Goal: Navigation & Orientation: Find specific page/section

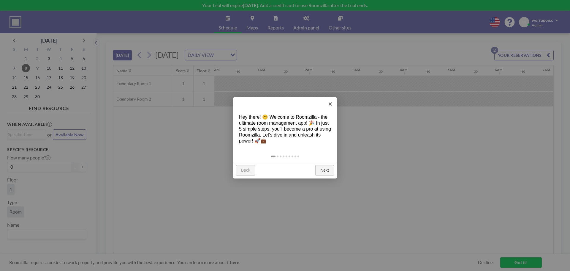
scroll to position [0, 642]
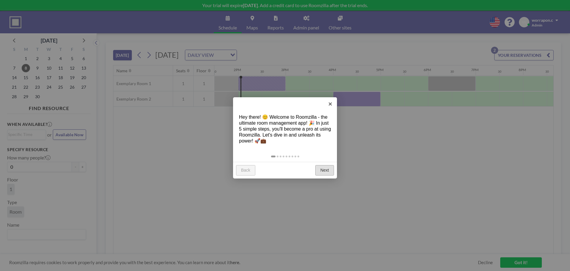
click at [324, 168] on link "Next" at bounding box center [324, 170] width 19 height 11
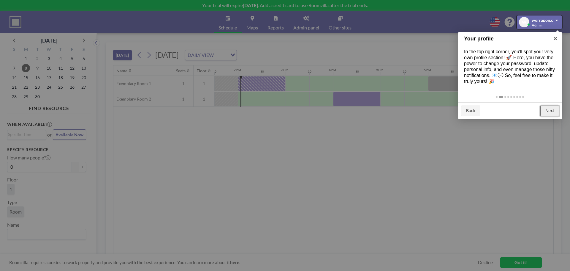
click at [544, 115] on link "Next" at bounding box center [550, 110] width 19 height 11
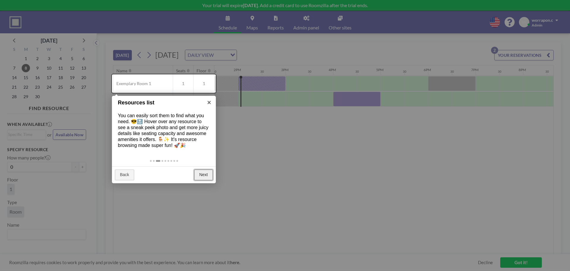
click at [209, 180] on link "Next" at bounding box center [203, 174] width 19 height 11
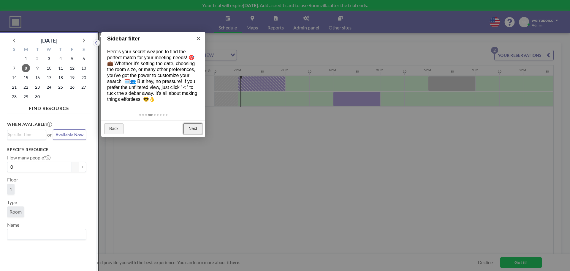
scroll to position [1, 0]
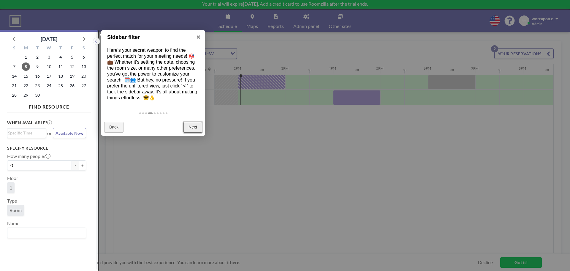
click at [185, 132] on link "Next" at bounding box center [193, 127] width 19 height 11
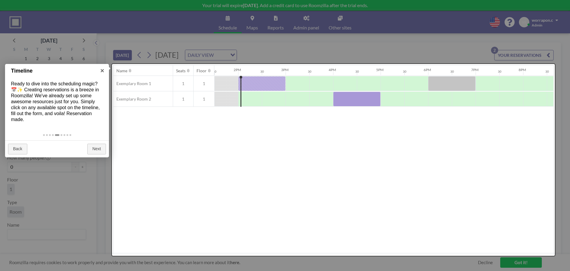
click at [448, 49] on div at bounding box center [285, 135] width 570 height 271
click at [554, 58] on div at bounding box center [285, 135] width 570 height 271
click at [97, 149] on link "Next" at bounding box center [96, 148] width 19 height 11
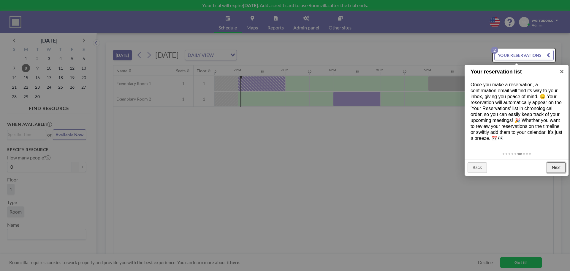
click at [549, 170] on link "Next" at bounding box center [556, 167] width 19 height 11
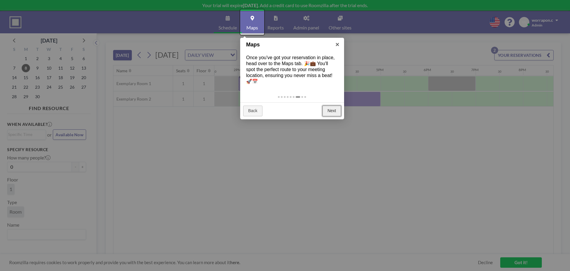
click at [335, 108] on link "Next" at bounding box center [332, 110] width 19 height 11
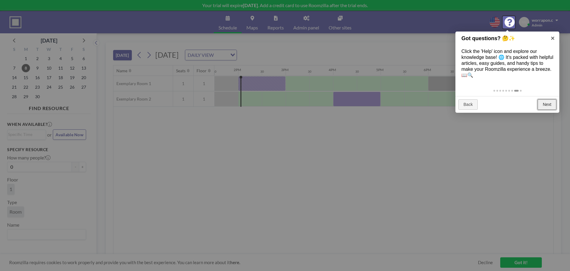
click at [546, 105] on link "Next" at bounding box center [547, 104] width 19 height 11
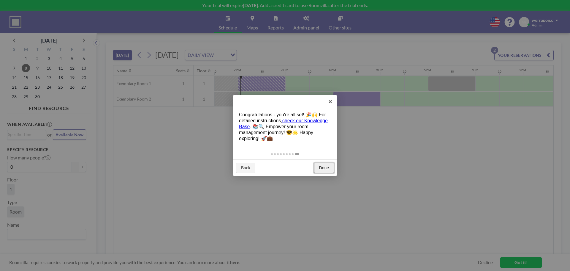
click at [321, 168] on link "Done" at bounding box center [324, 167] width 20 height 11
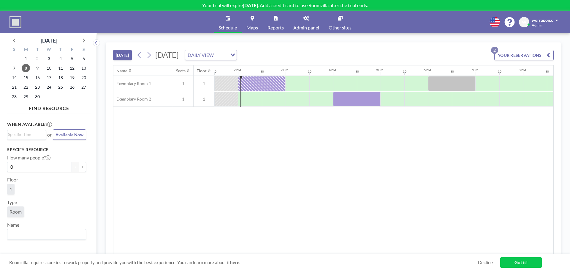
click at [525, 261] on link "Got it!" at bounding box center [521, 262] width 42 height 10
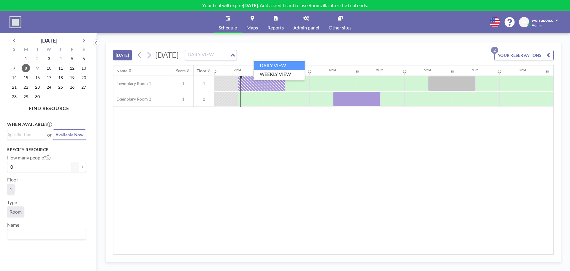
click at [230, 56] on div "DAILY VIEW" at bounding box center [207, 54] width 45 height 9
click at [229, 56] on input "Search for option" at bounding box center [207, 55] width 43 height 8
click at [31, 239] on div "Loading..." at bounding box center [46, 234] width 79 height 11
click at [31, 233] on input "Search for option" at bounding box center [45, 234] width 75 height 8
click at [309, 17] on icon at bounding box center [307, 18] width 6 height 5
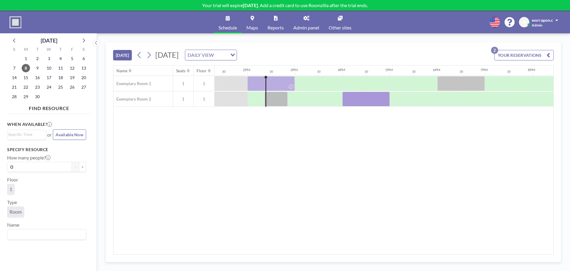
scroll to position [0, 642]
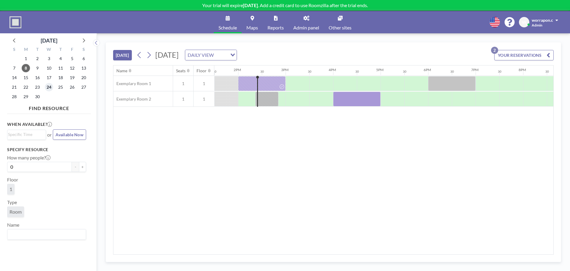
click at [47, 89] on span "24" at bounding box center [49, 87] width 8 height 8
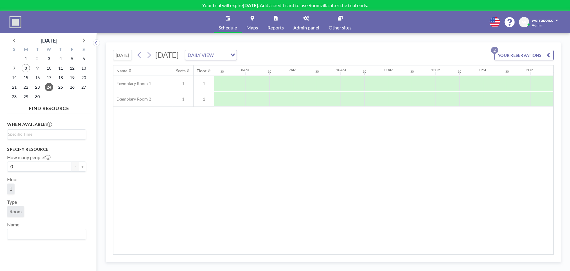
scroll to position [0, 356]
click at [15, 83] on div "21" at bounding box center [15, 87] width 12 height 10
click at [22, 88] on span "22" at bounding box center [26, 87] width 8 height 8
click at [28, 75] on span "15" at bounding box center [26, 77] width 8 height 8
click at [26, 67] on span "8" at bounding box center [26, 68] width 8 height 8
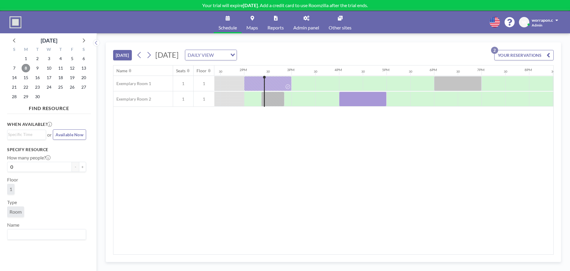
scroll to position [0, 642]
click at [4, 15] on div "Schedule Maps Reports Admin panel Other sites English Polski 日本語 Española W wor…" at bounding box center [285, 22] width 570 height 22
click at [11, 21] on img at bounding box center [16, 22] width 12 height 12
click at [304, 16] on icon at bounding box center [307, 18] width 6 height 5
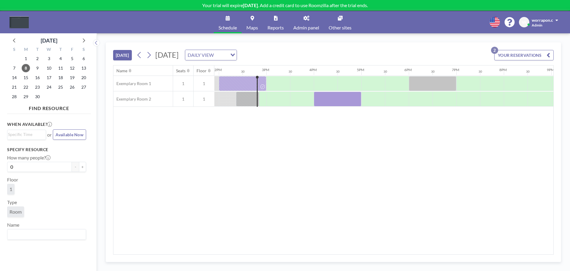
scroll to position [0, 665]
click at [251, 22] on link "Maps" at bounding box center [252, 22] width 21 height 22
click at [297, 21] on link "Admin panel" at bounding box center [306, 22] width 35 height 22
